Goal: Transaction & Acquisition: Purchase product/service

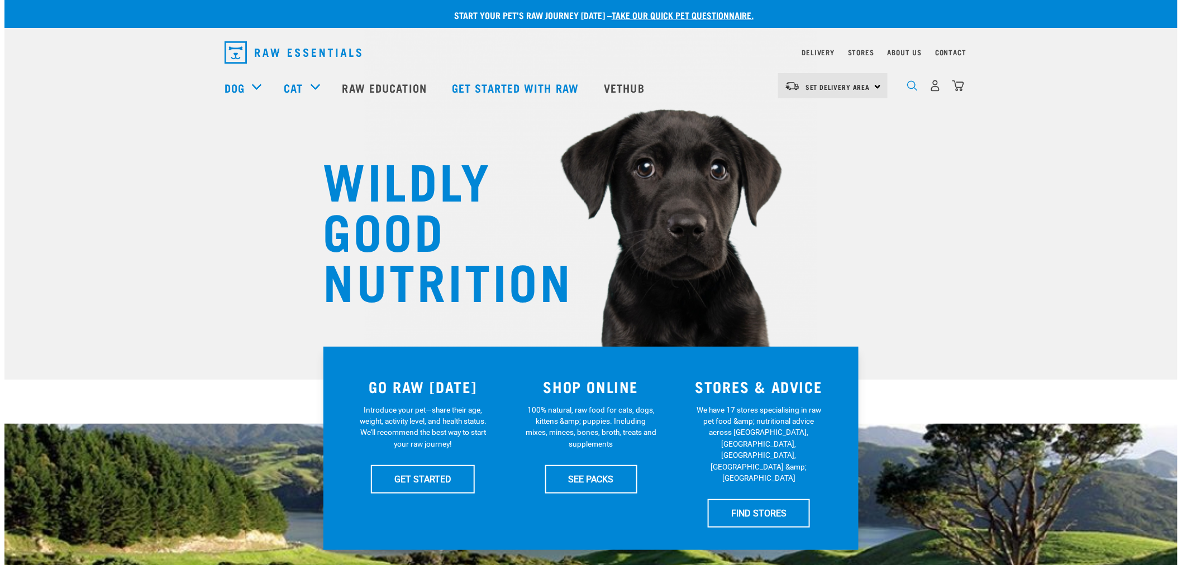
click at [917, 85] on img "dropdown navigation" at bounding box center [912, 85] width 11 height 11
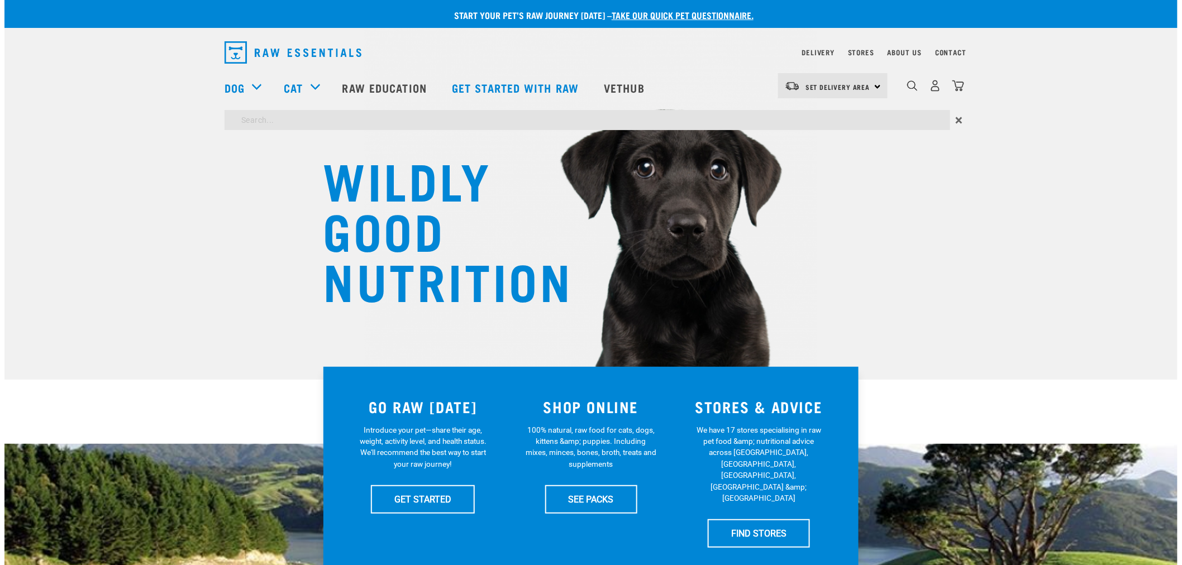
click at [674, 121] on input "search" at bounding box center [588, 120] width 726 height 20
type input "get started"
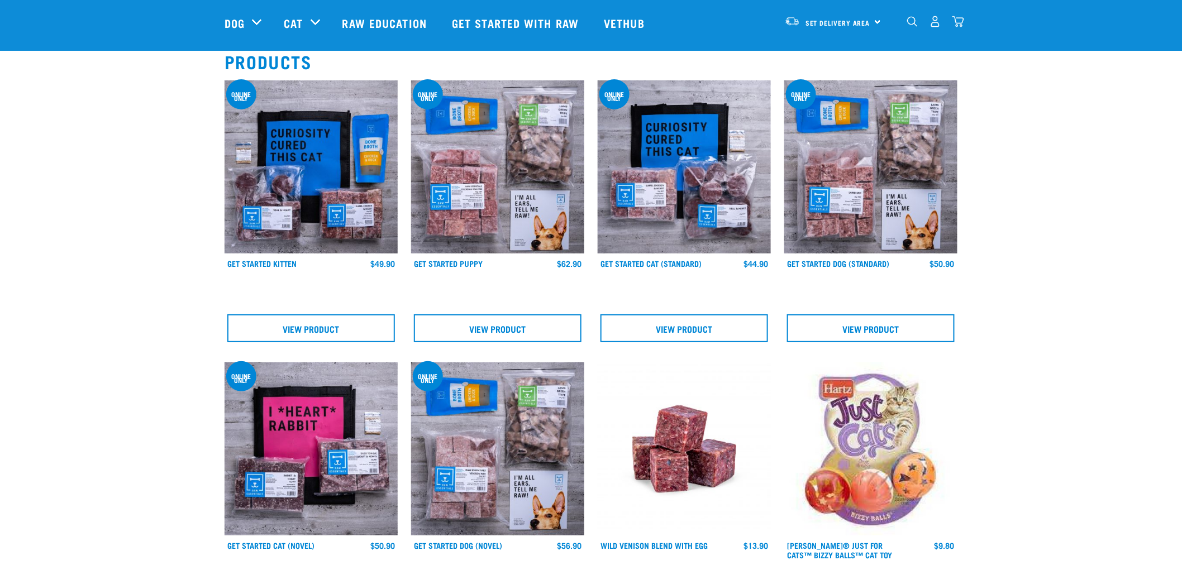
scroll to position [124, 0]
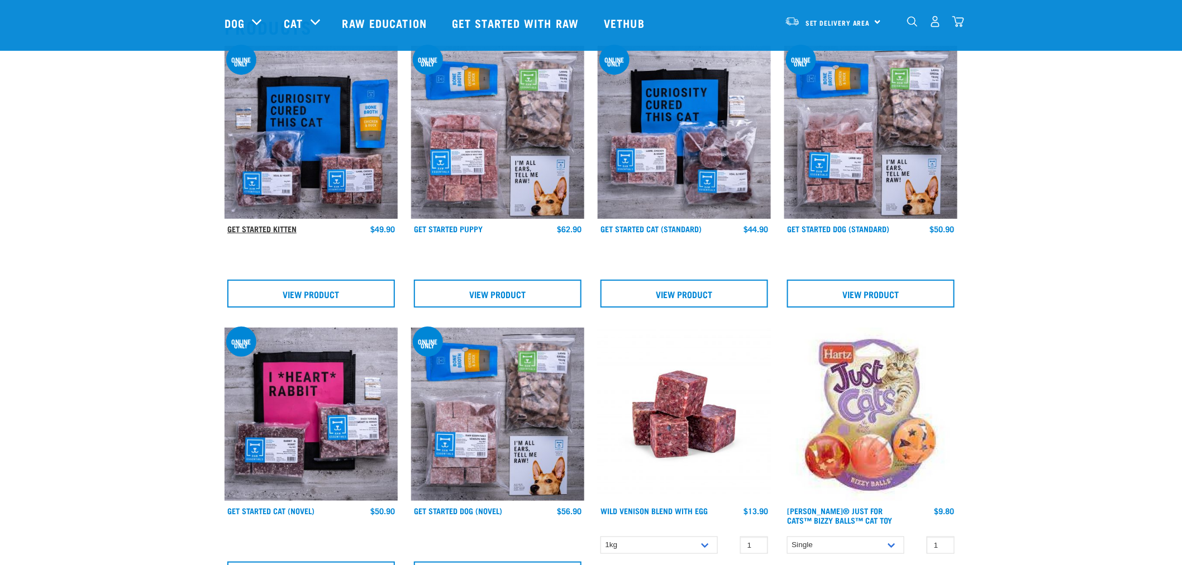
click at [270, 231] on link "Get Started Kitten" at bounding box center [261, 229] width 69 height 4
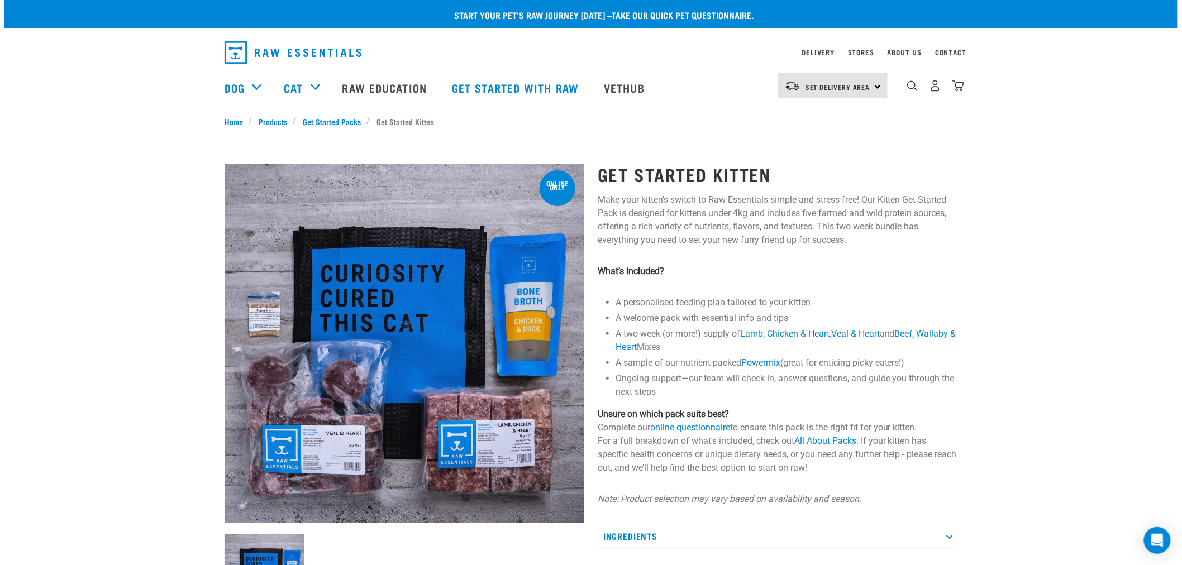
scroll to position [186, 0]
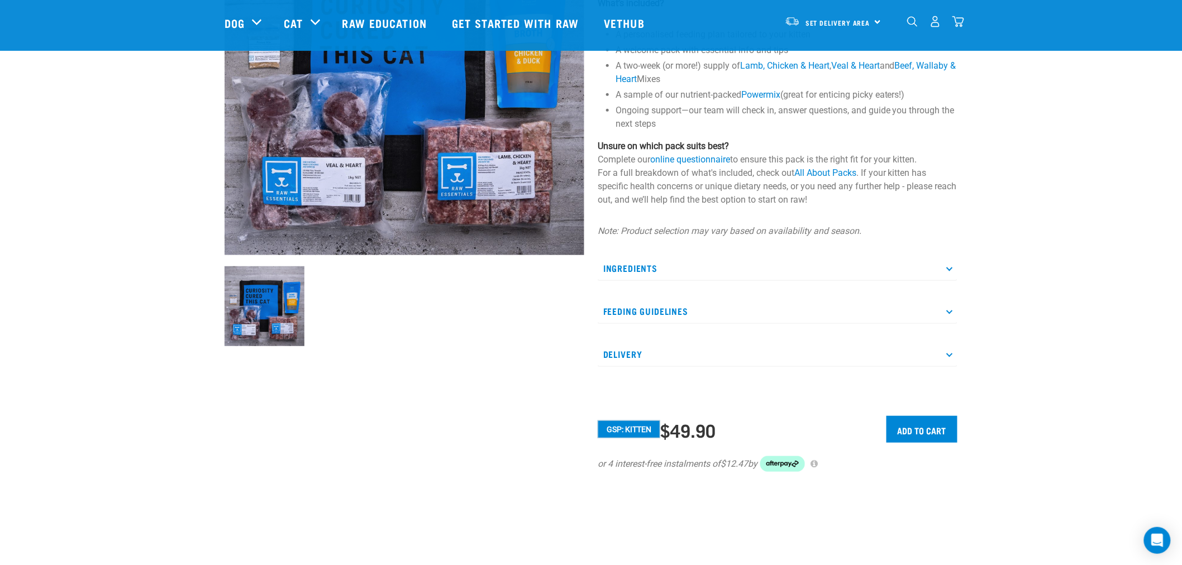
click at [669, 273] on p "Ingredients" at bounding box center [778, 268] width 360 height 25
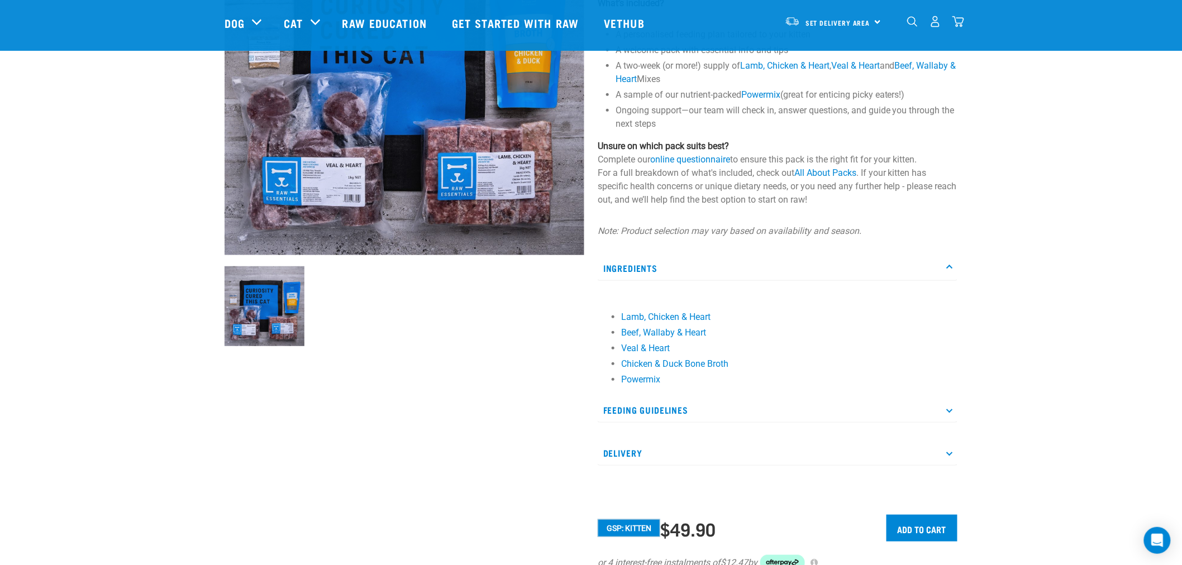
click at [669, 270] on p "Ingredients" at bounding box center [778, 268] width 360 height 25
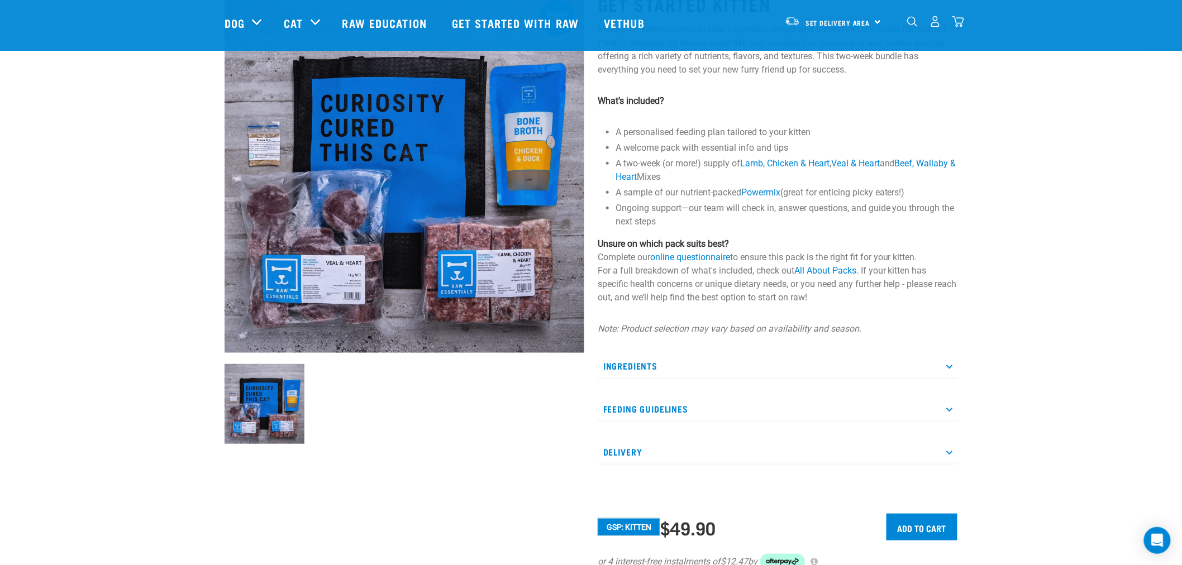
scroll to position [124, 0]
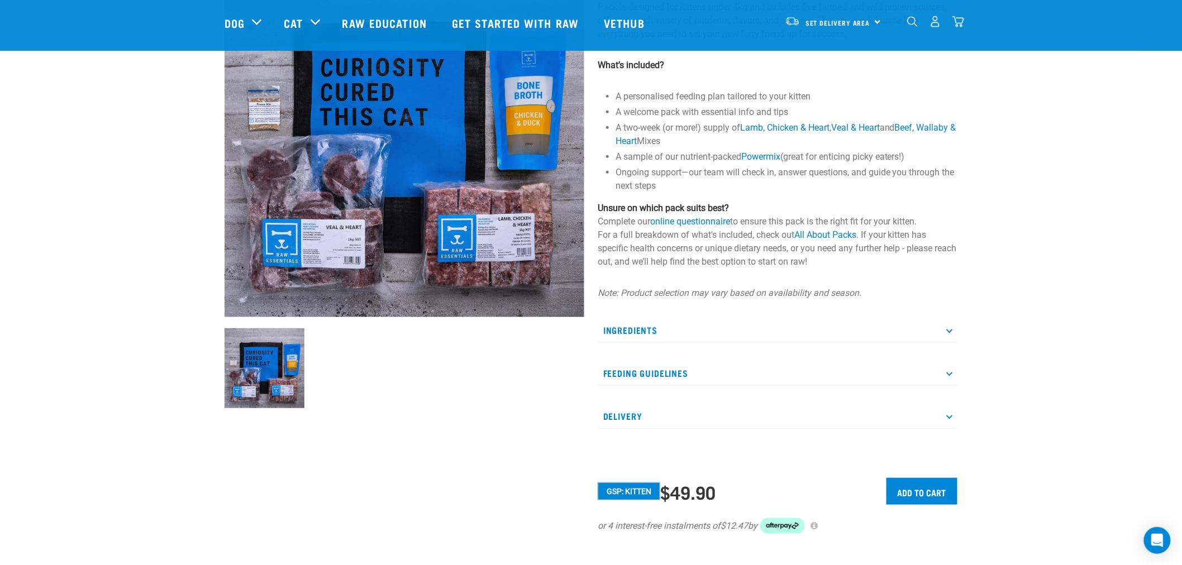
click at [700, 327] on p "Ingredients" at bounding box center [778, 330] width 360 height 25
